Goal: Complete application form

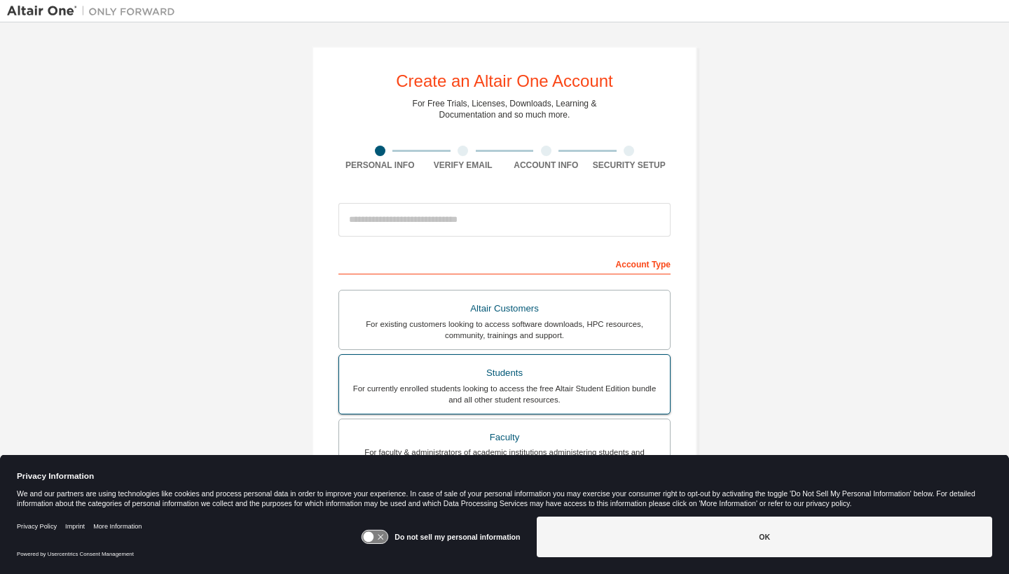
click at [406, 399] on div "For currently enrolled students looking to access the free Altair Student Editi…" at bounding box center [504, 394] width 314 height 22
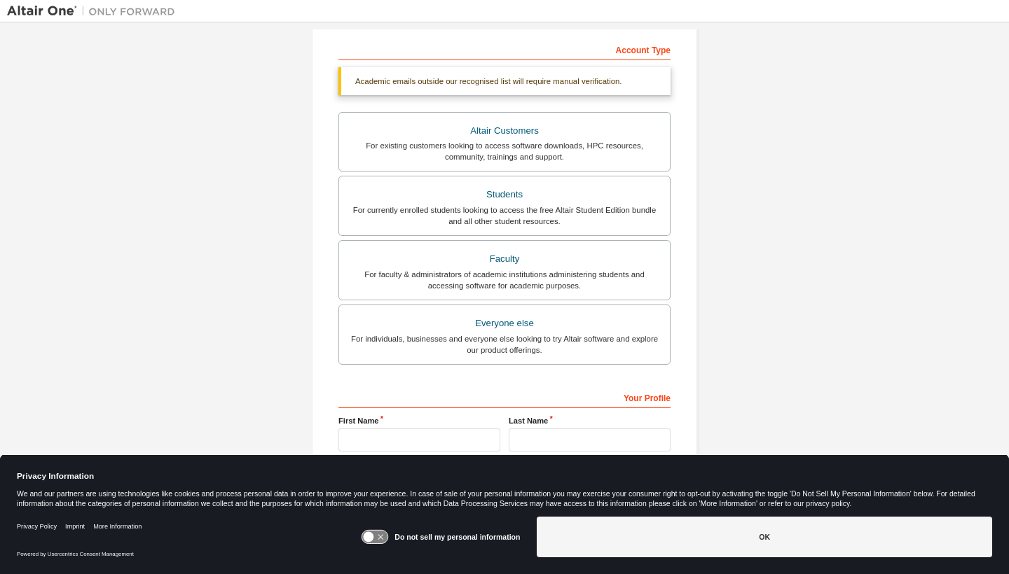
scroll to position [232, 0]
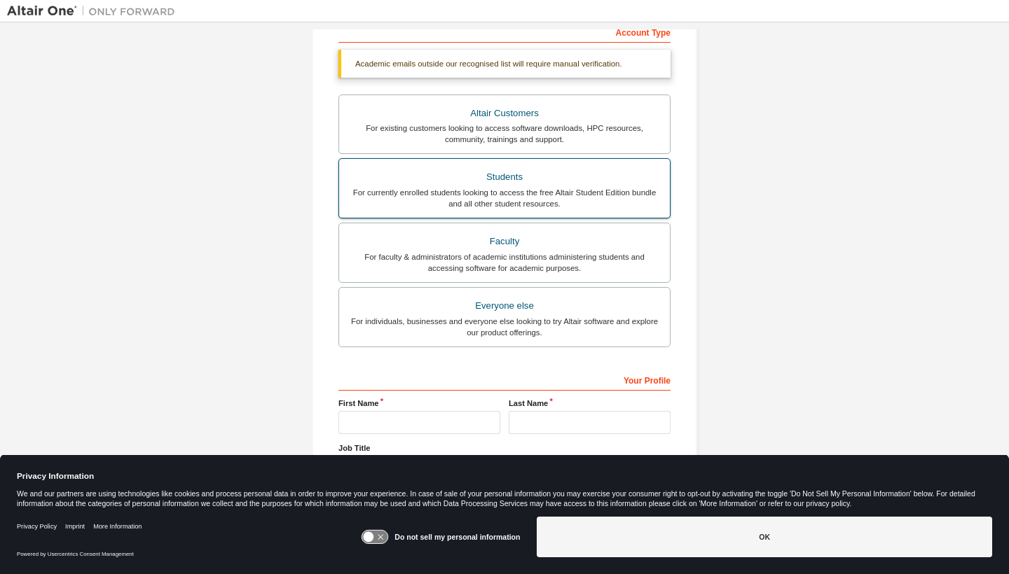
type input "**********"
click at [567, 183] on div "Students" at bounding box center [504, 177] width 314 height 20
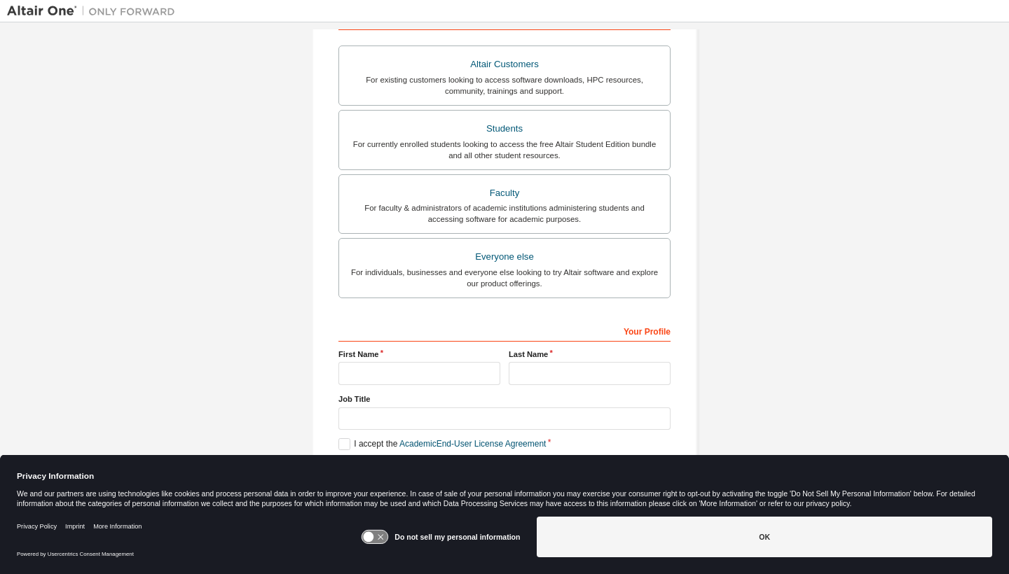
scroll to position [249, 0]
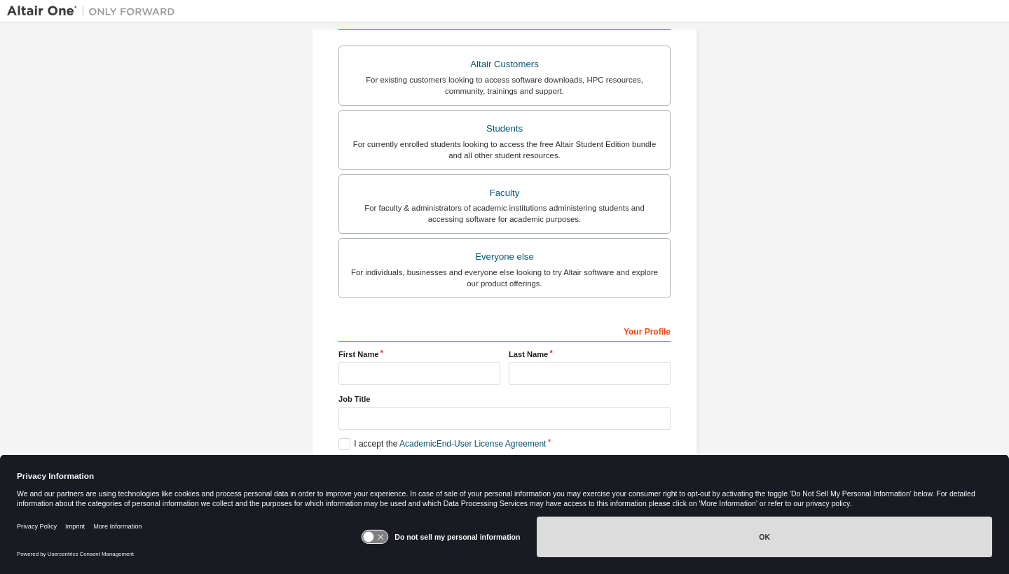
click at [592, 546] on button "OK" at bounding box center [764, 537] width 455 height 41
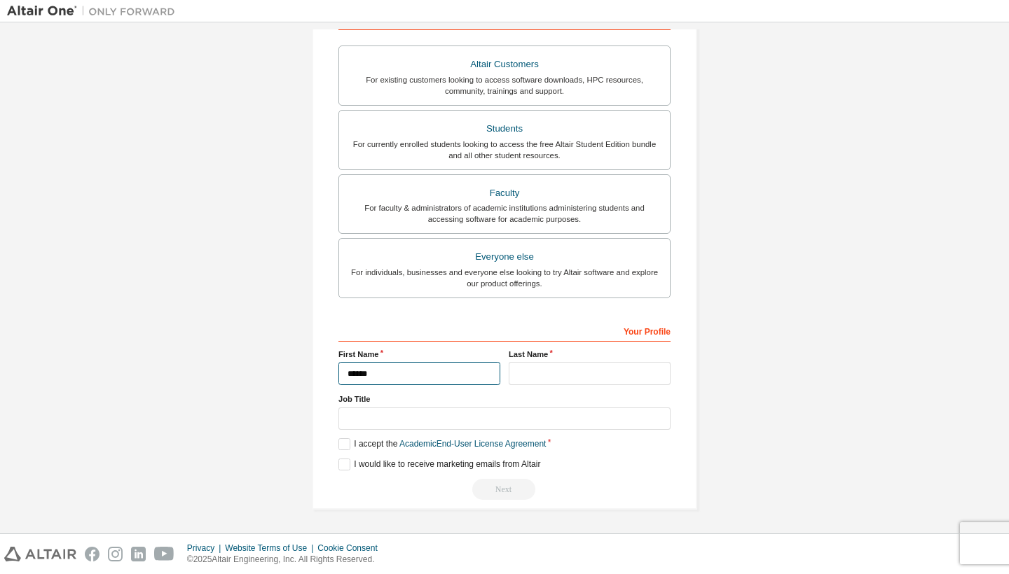
type input "******"
type input "*****"
click at [364, 442] on label "I accept the Academic End-User License Agreement" at bounding box center [441, 444] width 207 height 12
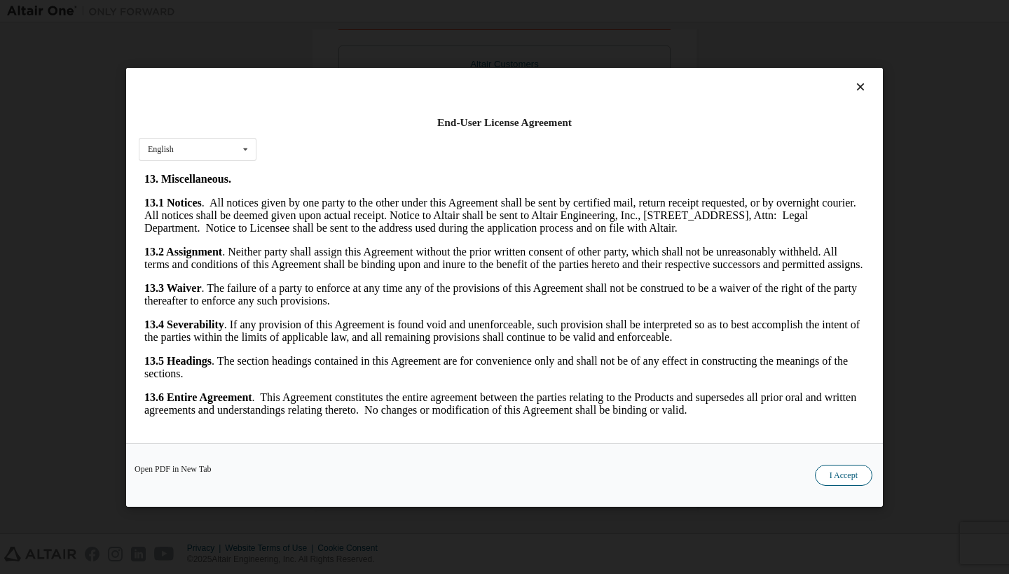
scroll to position [2242, 0]
click at [859, 471] on button "I Accept" at bounding box center [843, 475] width 57 height 21
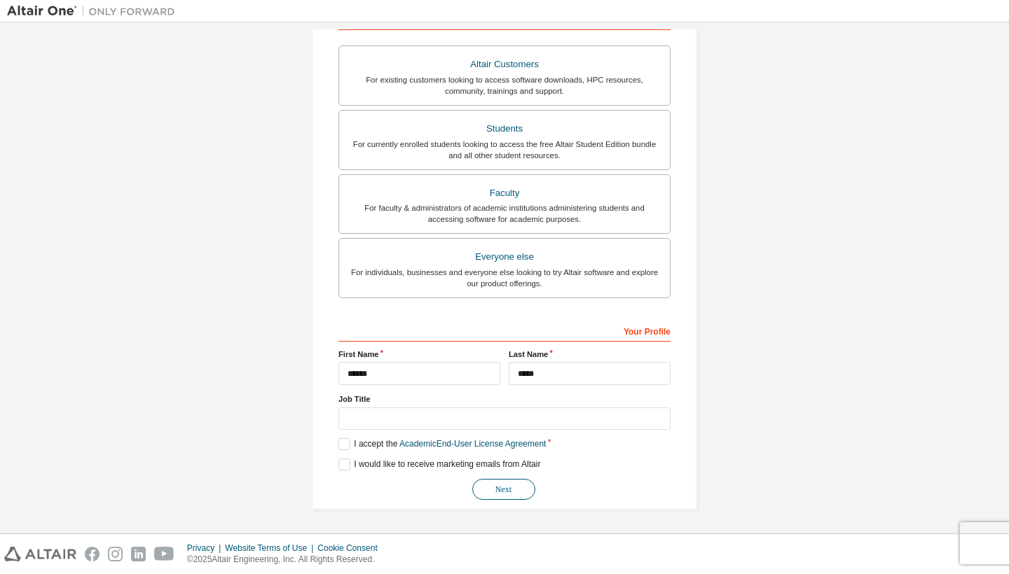
scroll to position [246, 0]
click at [504, 490] on button "Next" at bounding box center [503, 489] width 63 height 21
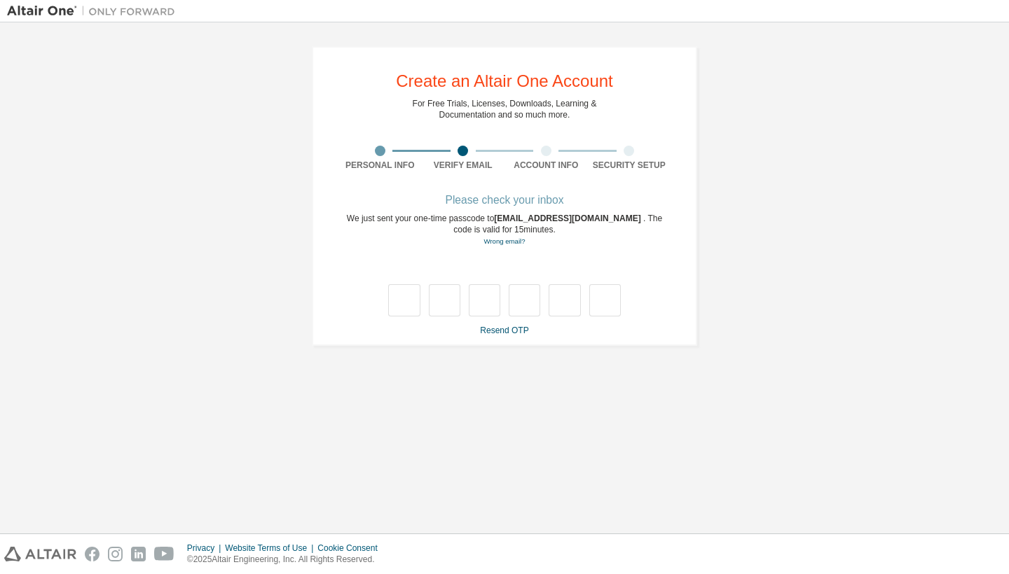
scroll to position [0, 0]
type input "*"
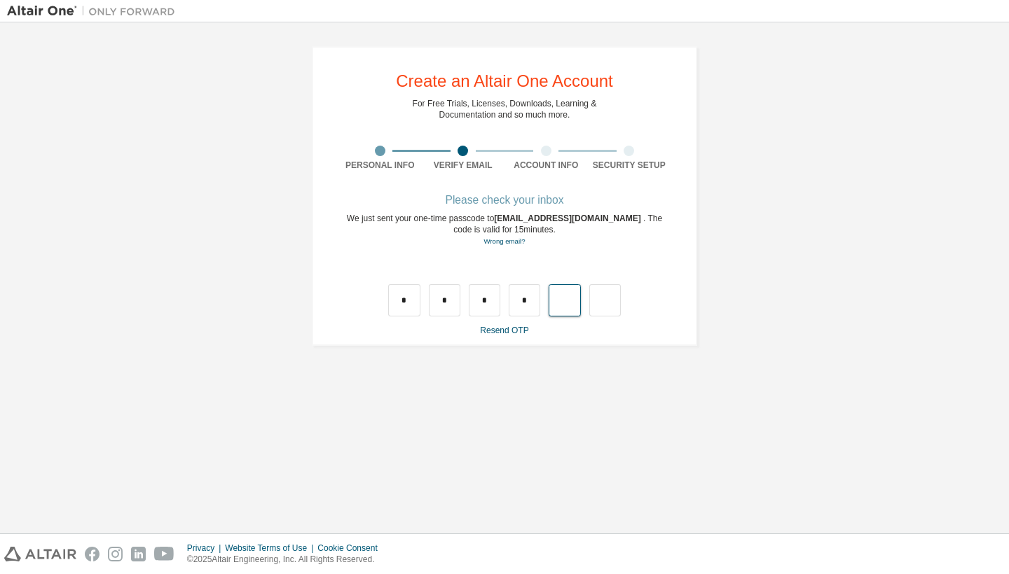
type input "*"
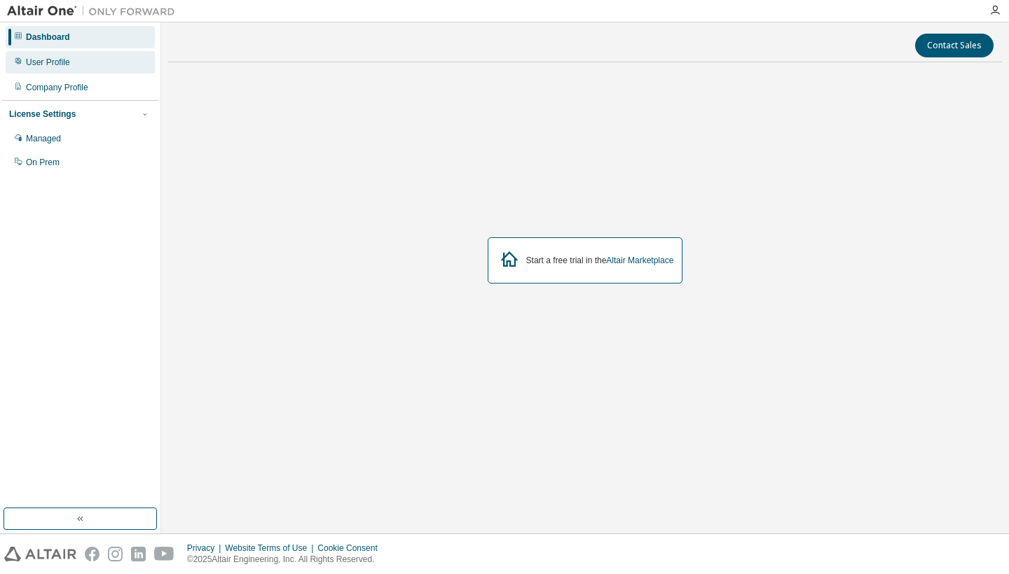
click at [85, 64] on div "User Profile" at bounding box center [80, 62] width 149 height 22
